Goal: Information Seeking & Learning: Learn about a topic

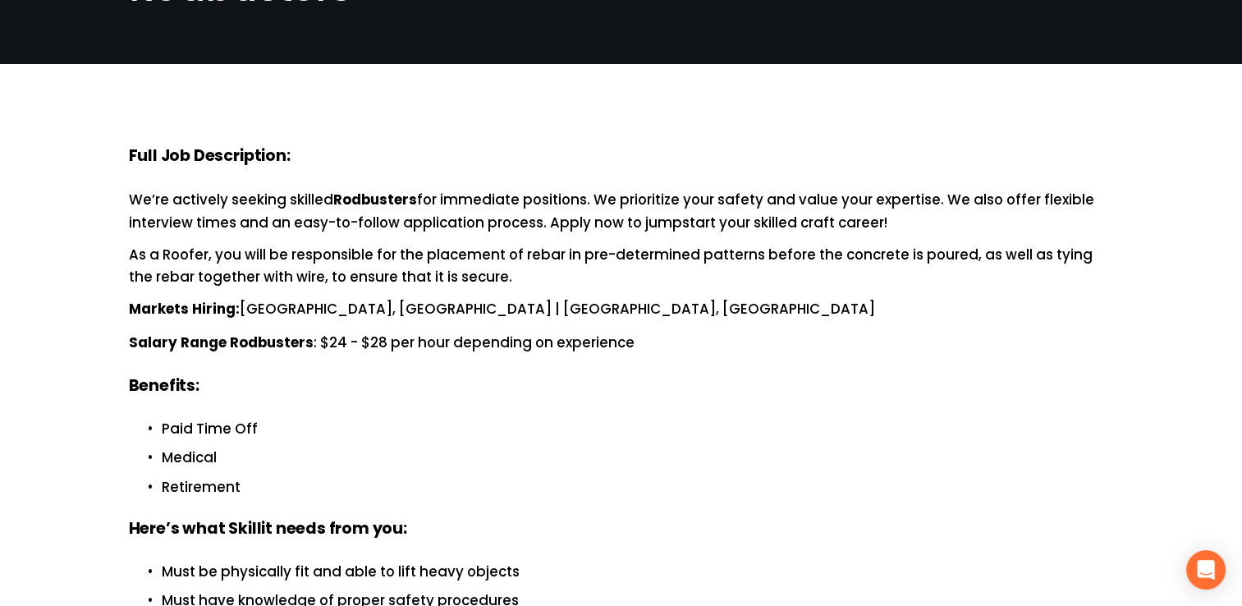
scroll to position [164, 0]
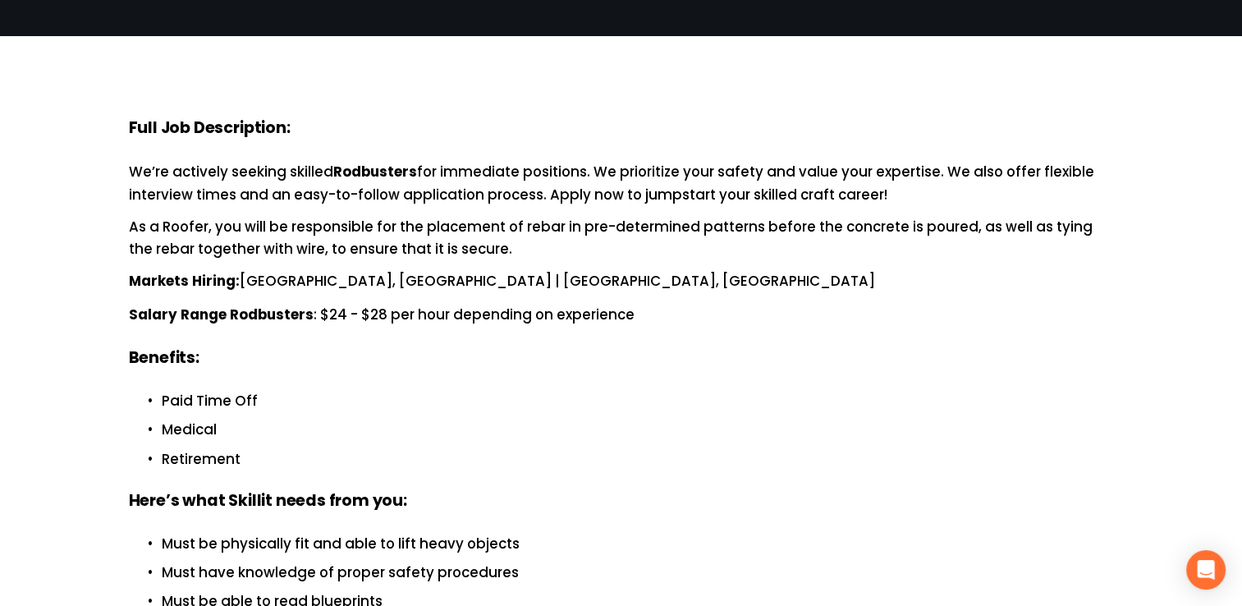
click at [558, 373] on div "Full Job Description: We’re actively seeking skilled Rodbusters for immediate p…" at bounding box center [621, 526] width 985 height 818
drag, startPoint x: 597, startPoint y: 358, endPoint x: 549, endPoint y: 338, distance: 51.5
click at [550, 338] on div "Full Job Description: We’re actively seeking skilled Rodbusters for immediate p…" at bounding box center [621, 526] width 985 height 818
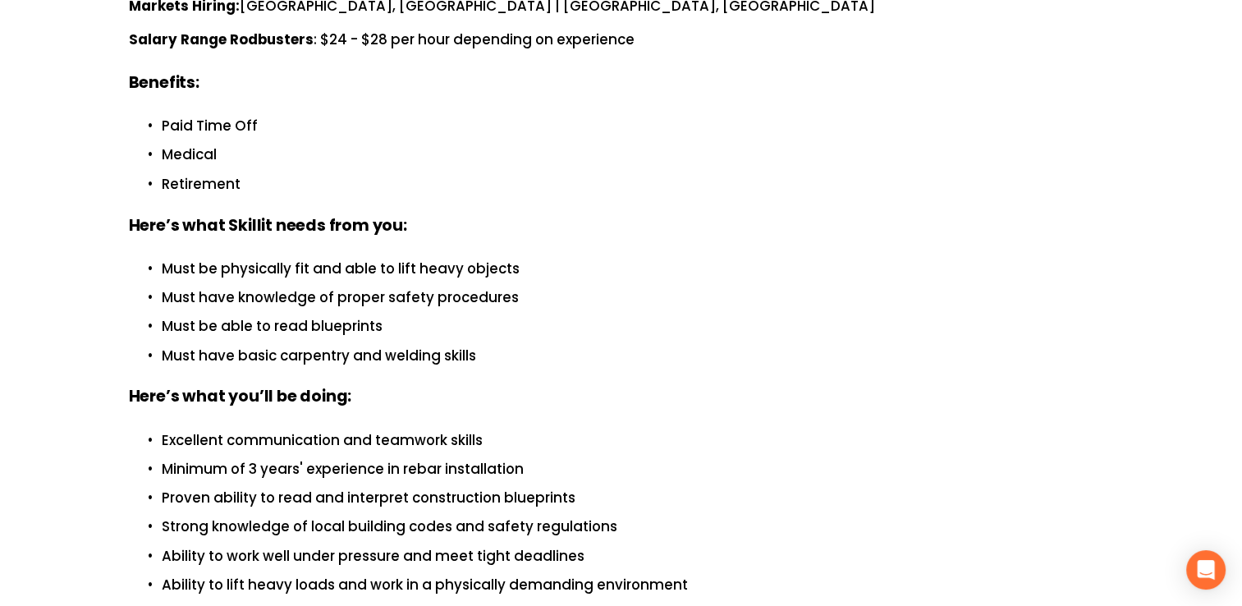
scroll to position [493, 0]
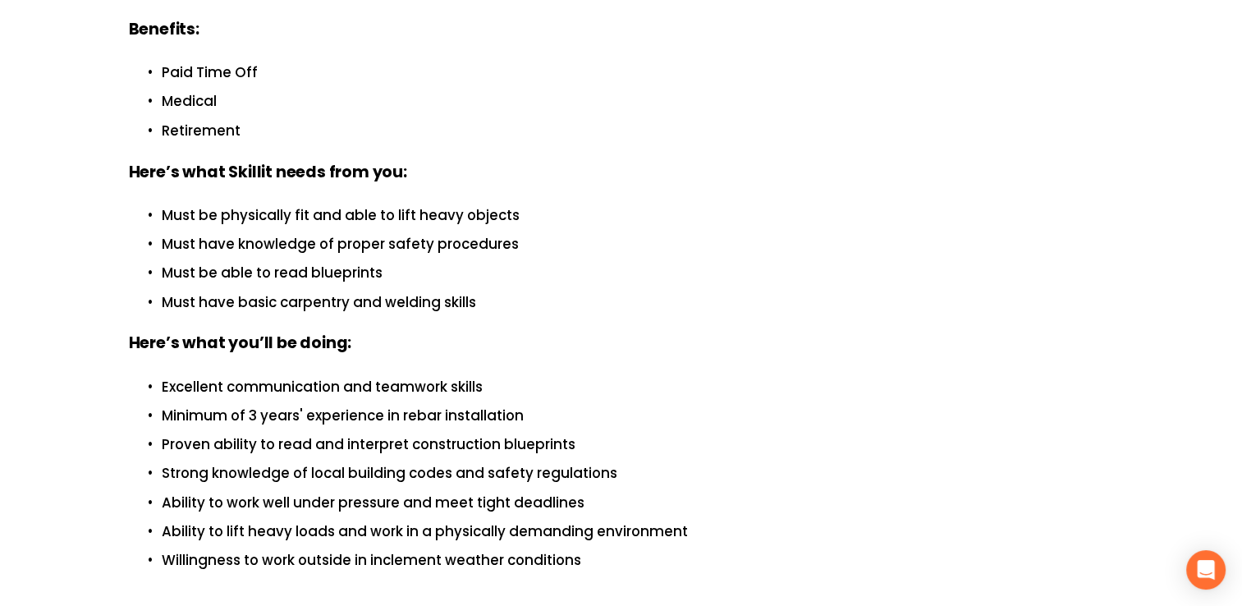
click at [297, 182] on strong "Here’s what Skillit needs from you:" at bounding box center [268, 173] width 278 height 27
click at [427, 239] on p "Must have knowledge of proper safety procedures" at bounding box center [638, 244] width 952 height 22
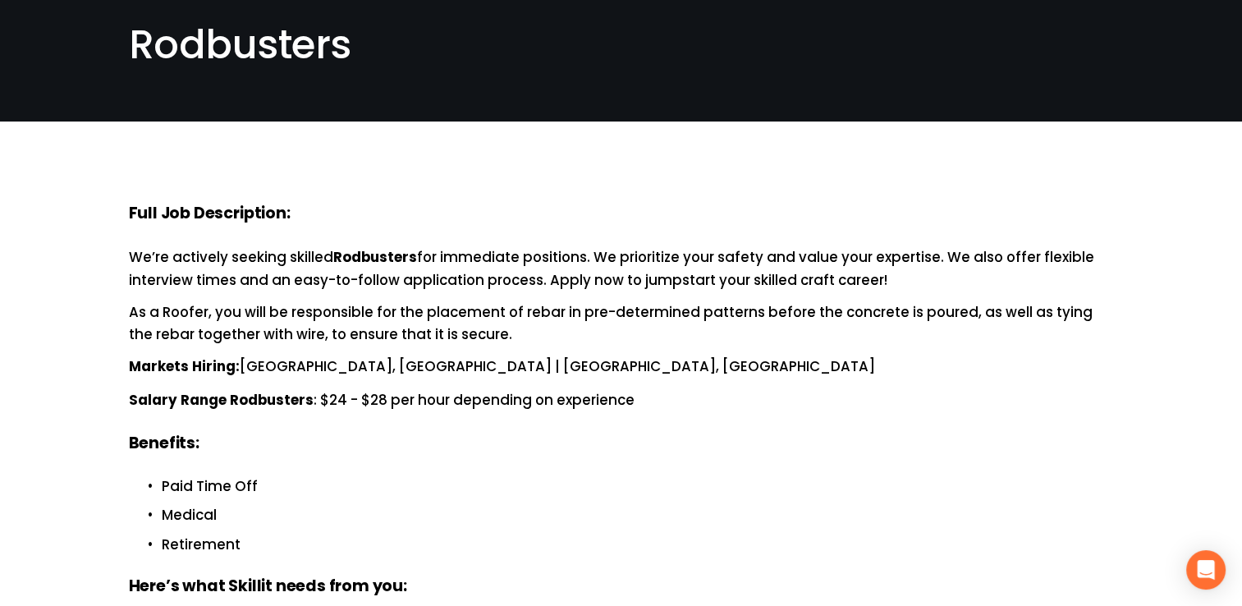
scroll to position [0, 0]
